Goal: Find specific page/section: Find specific page/section

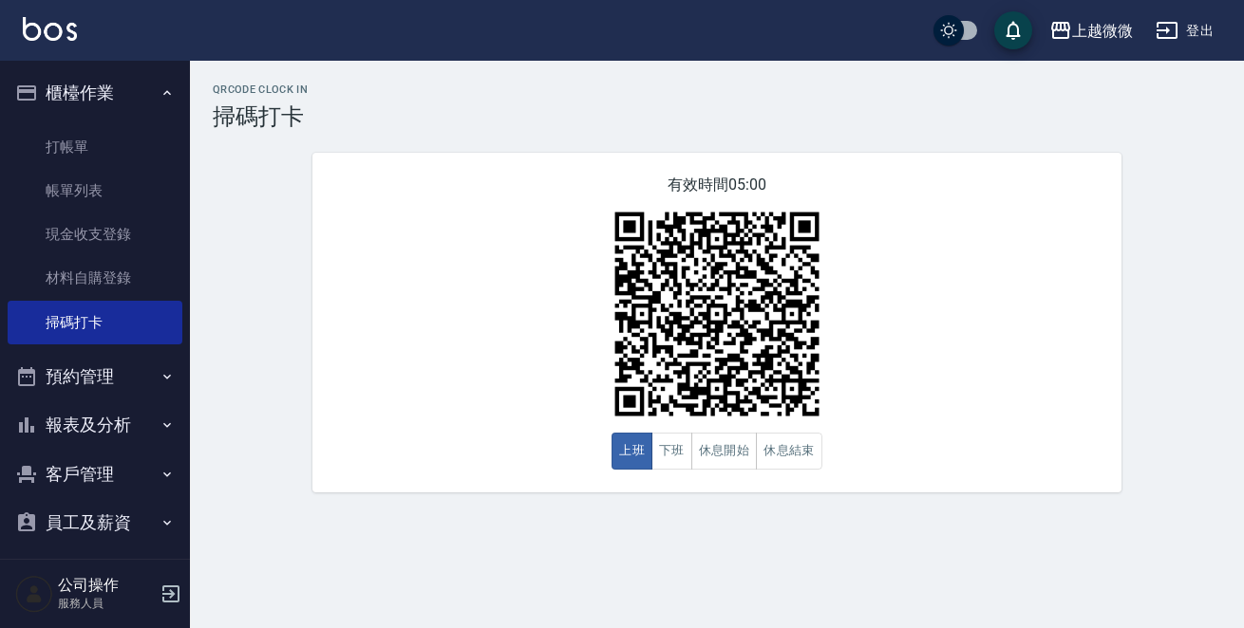
click at [159, 418] on icon "button" at bounding box center [166, 425] width 15 height 15
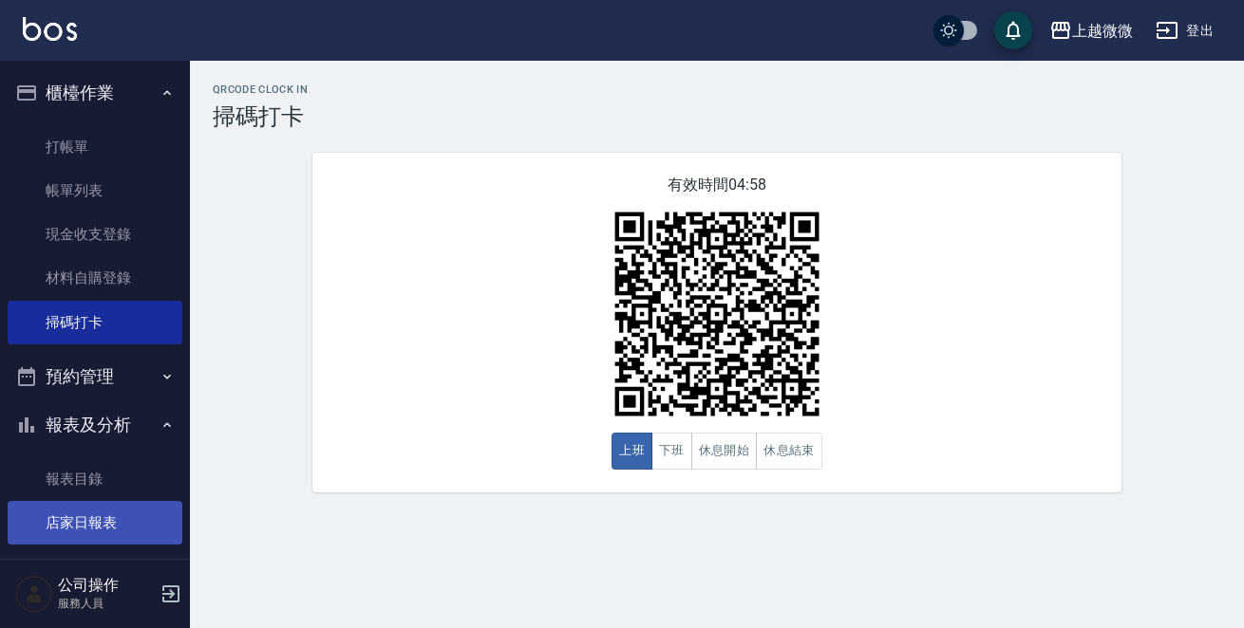
click at [128, 533] on link "店家日報表" at bounding box center [95, 523] width 175 height 44
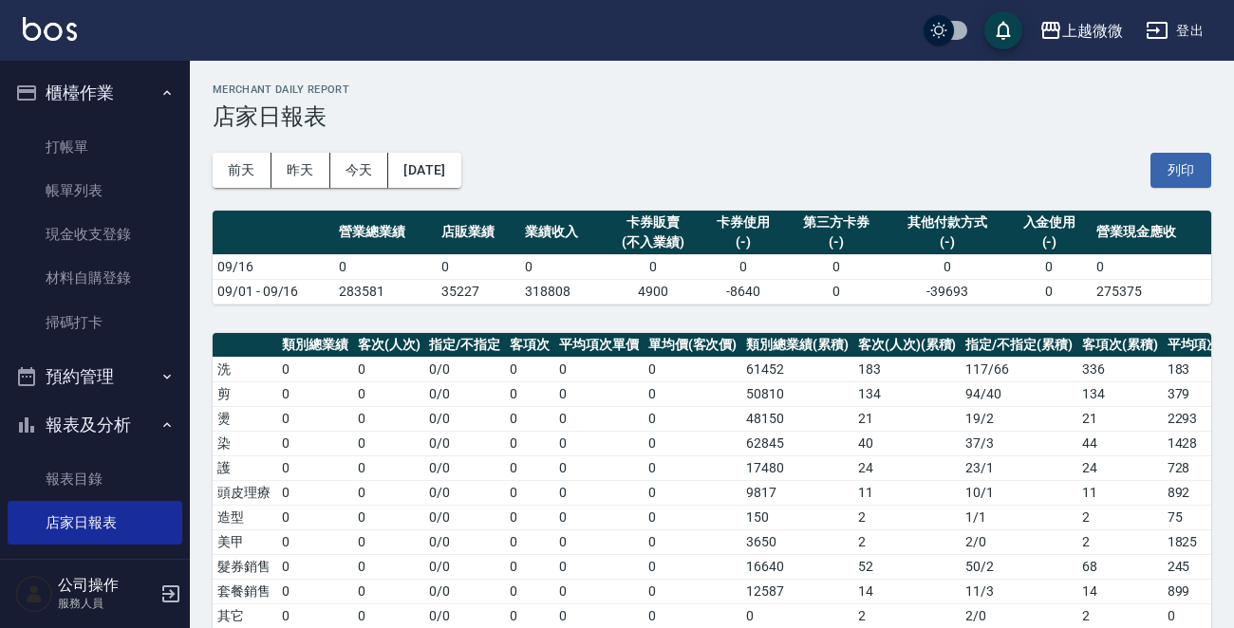
click at [295, 191] on div "[DATE] [DATE] [DATE] [DATE] 列印" at bounding box center [712, 170] width 999 height 81
click at [307, 175] on button "昨天" at bounding box center [300, 170] width 59 height 35
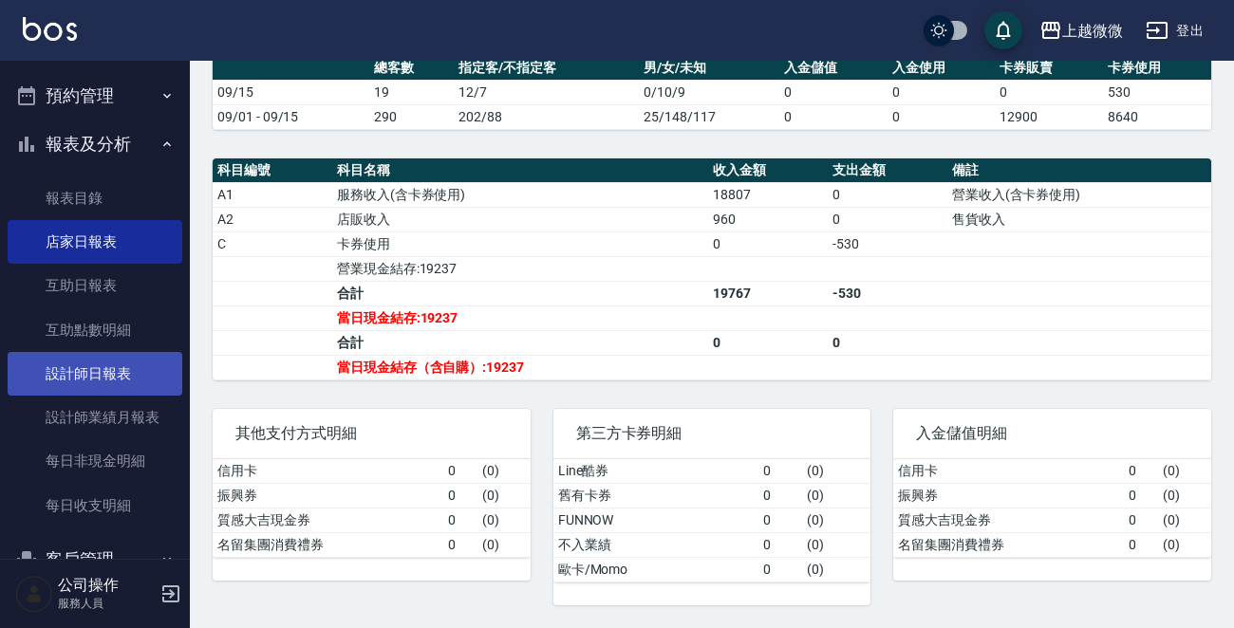
scroll to position [285, 0]
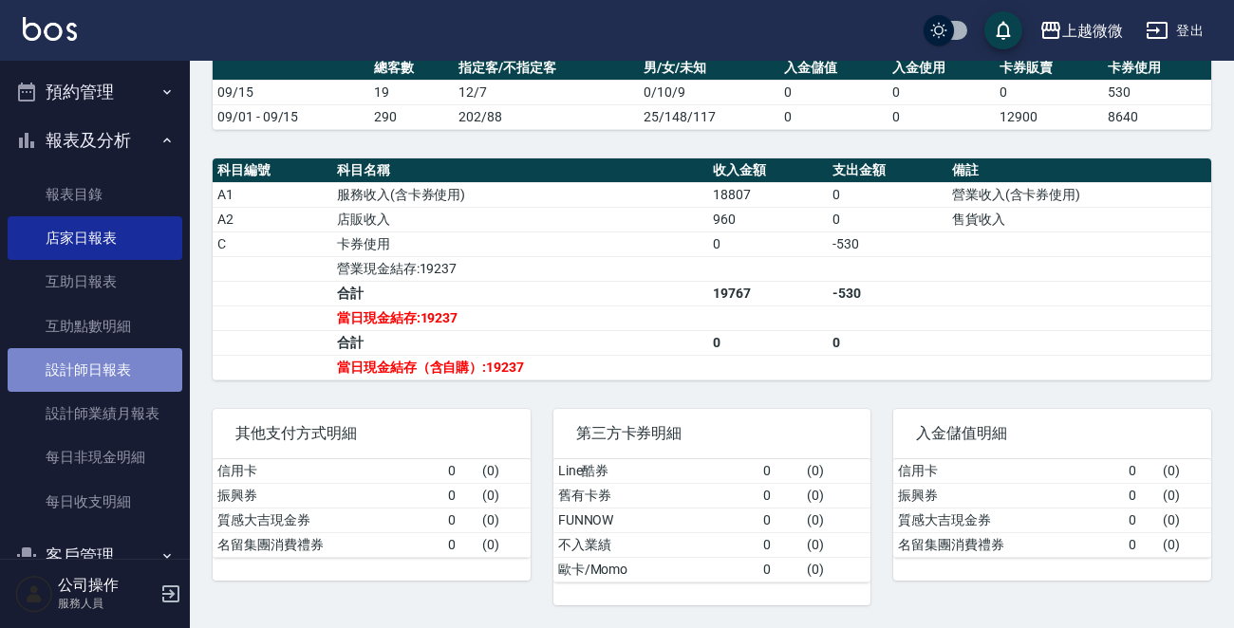
click at [112, 368] on link "設計師日報表" at bounding box center [95, 370] width 175 height 44
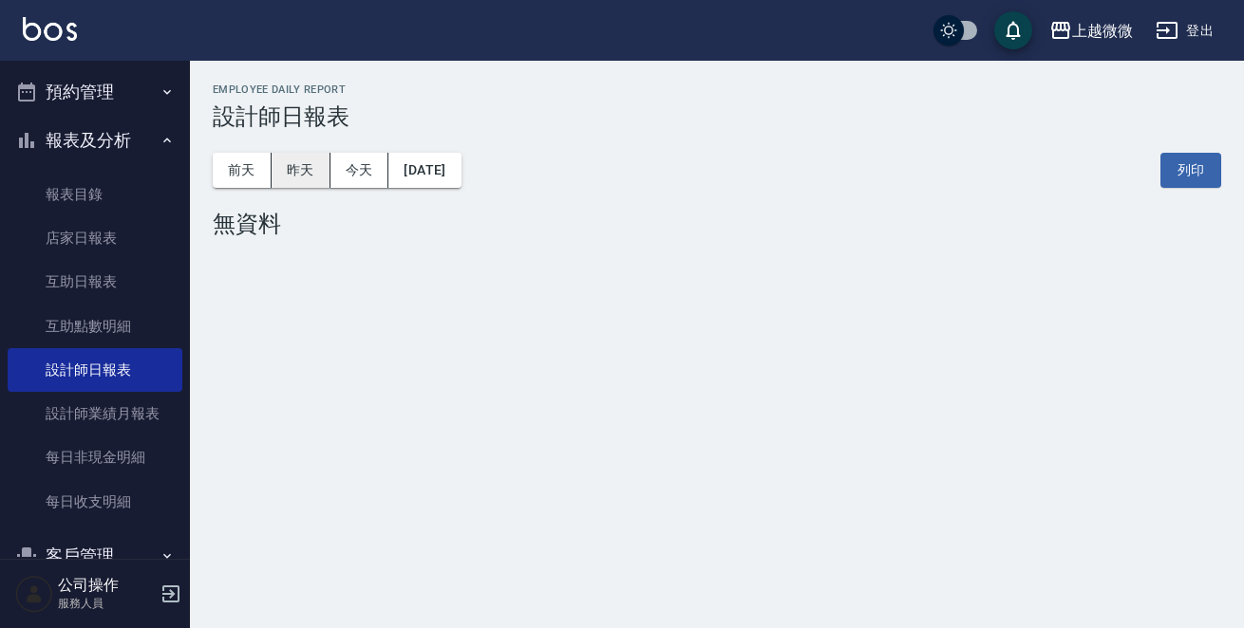
click at [285, 165] on button "昨天" at bounding box center [300, 170] width 59 height 35
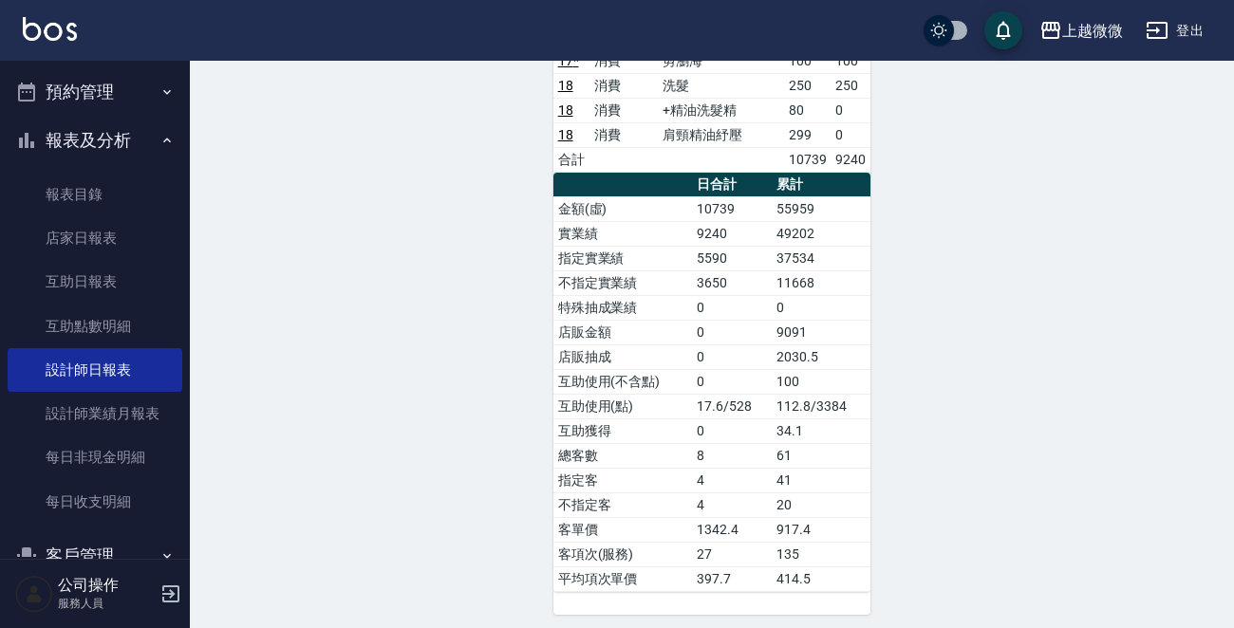
scroll to position [664, 0]
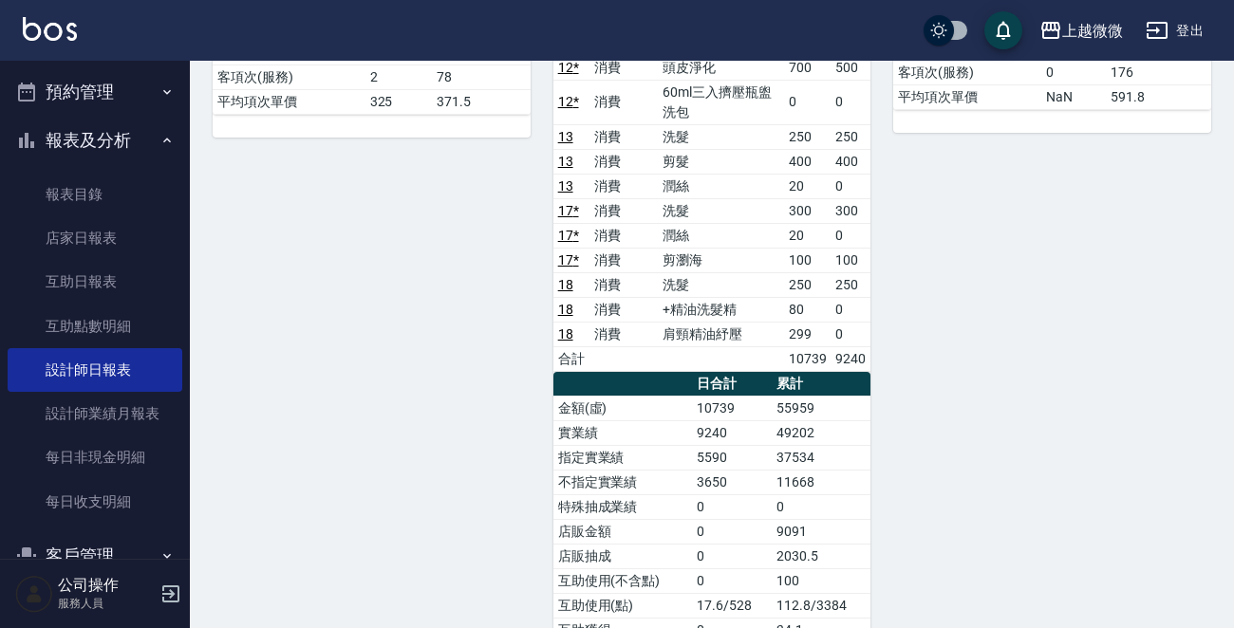
click at [24, 18] on img at bounding box center [50, 29] width 54 height 24
